Goal: Go to known website: Go to known website

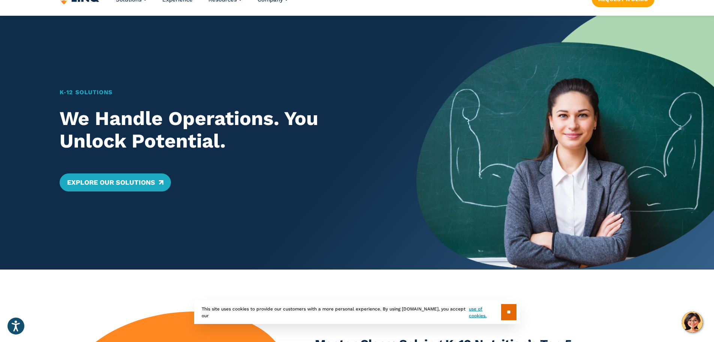
scroll to position [38, 0]
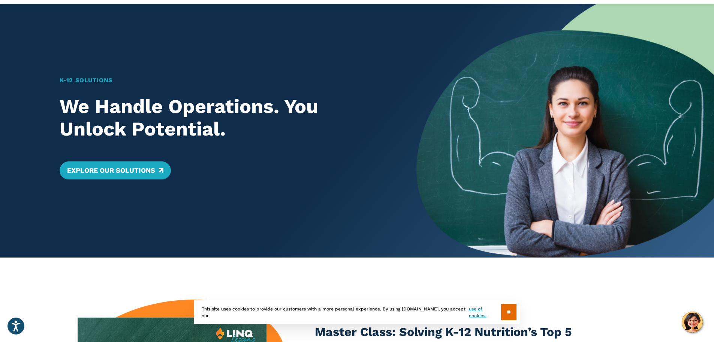
drag, startPoint x: 504, startPoint y: 308, endPoint x: 506, endPoint y: 303, distance: 5.2
click at [505, 308] on input "**" at bounding box center [508, 312] width 15 height 16
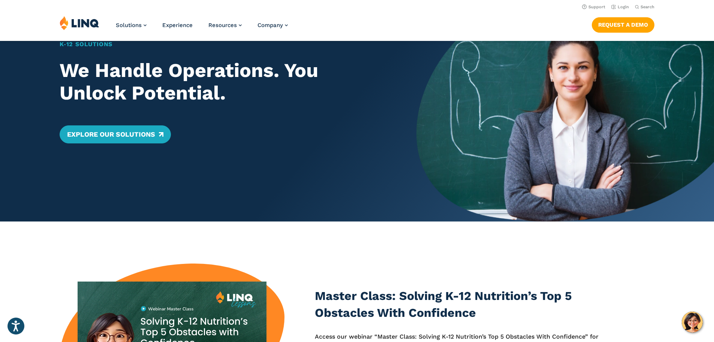
scroll to position [0, 0]
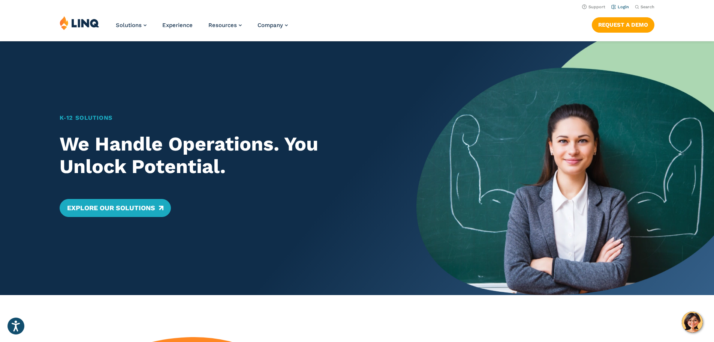
click at [616, 6] on link "Login" at bounding box center [621, 7] width 18 height 5
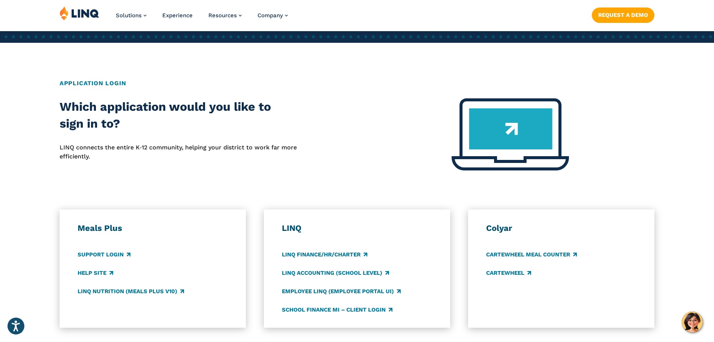
scroll to position [263, 0]
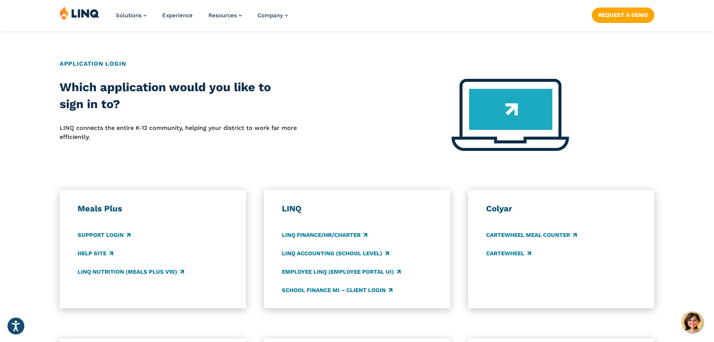
click at [332, 219] on div "LINQ LINQ Finance/HR/Charter LINQ Accounting (school level) Employee LINQ (Empl…" at bounding box center [357, 248] width 151 height 91
click at [296, 206] on h3 "LINQ" at bounding box center [357, 208] width 151 height 11
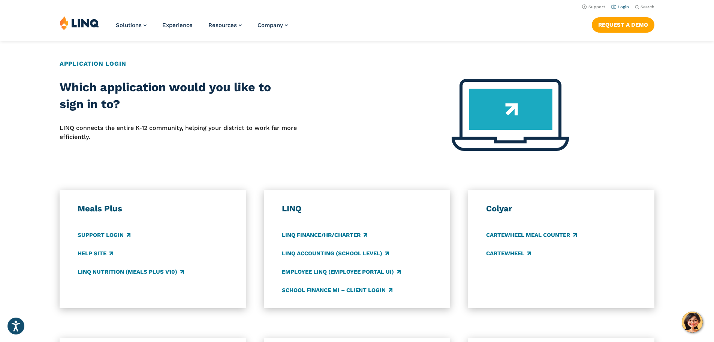
click at [617, 5] on link "Login" at bounding box center [621, 7] width 18 height 5
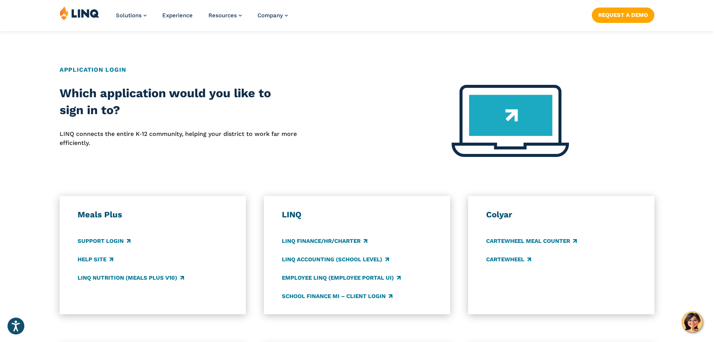
scroll to position [263, 0]
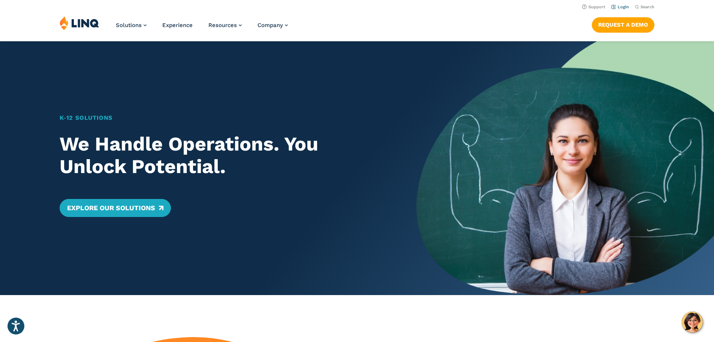
click at [619, 7] on link "Login" at bounding box center [621, 7] width 18 height 5
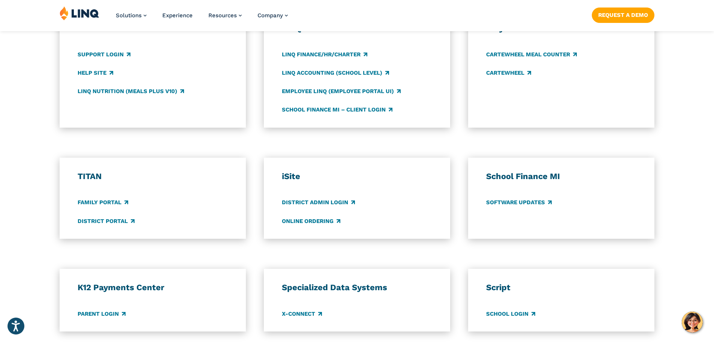
scroll to position [525, 0]
